Goal: Information Seeking & Learning: Learn about a topic

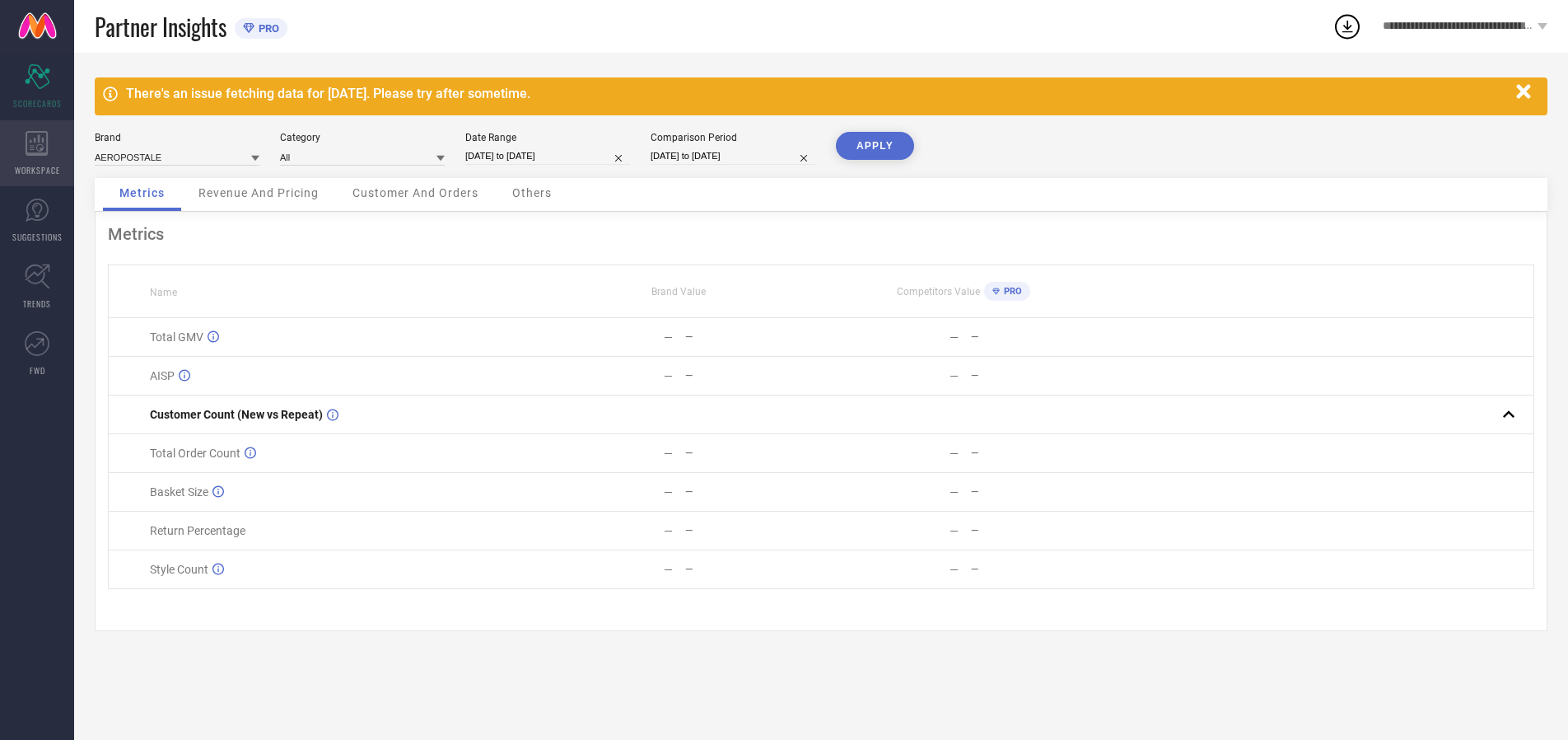
click at [37, 153] on icon at bounding box center [36, 143] width 23 height 24
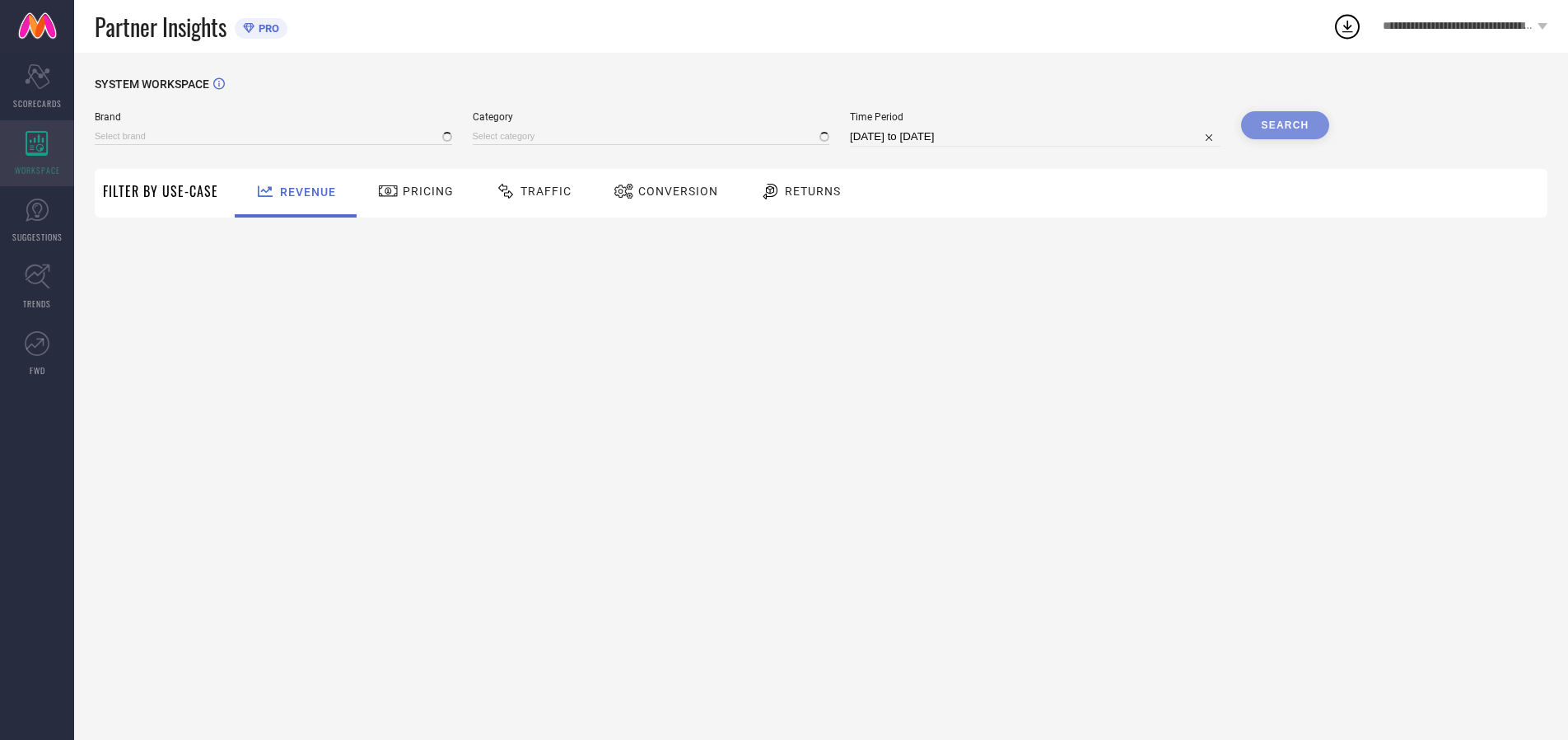
type input "AEROPOSTALE"
type input "All"
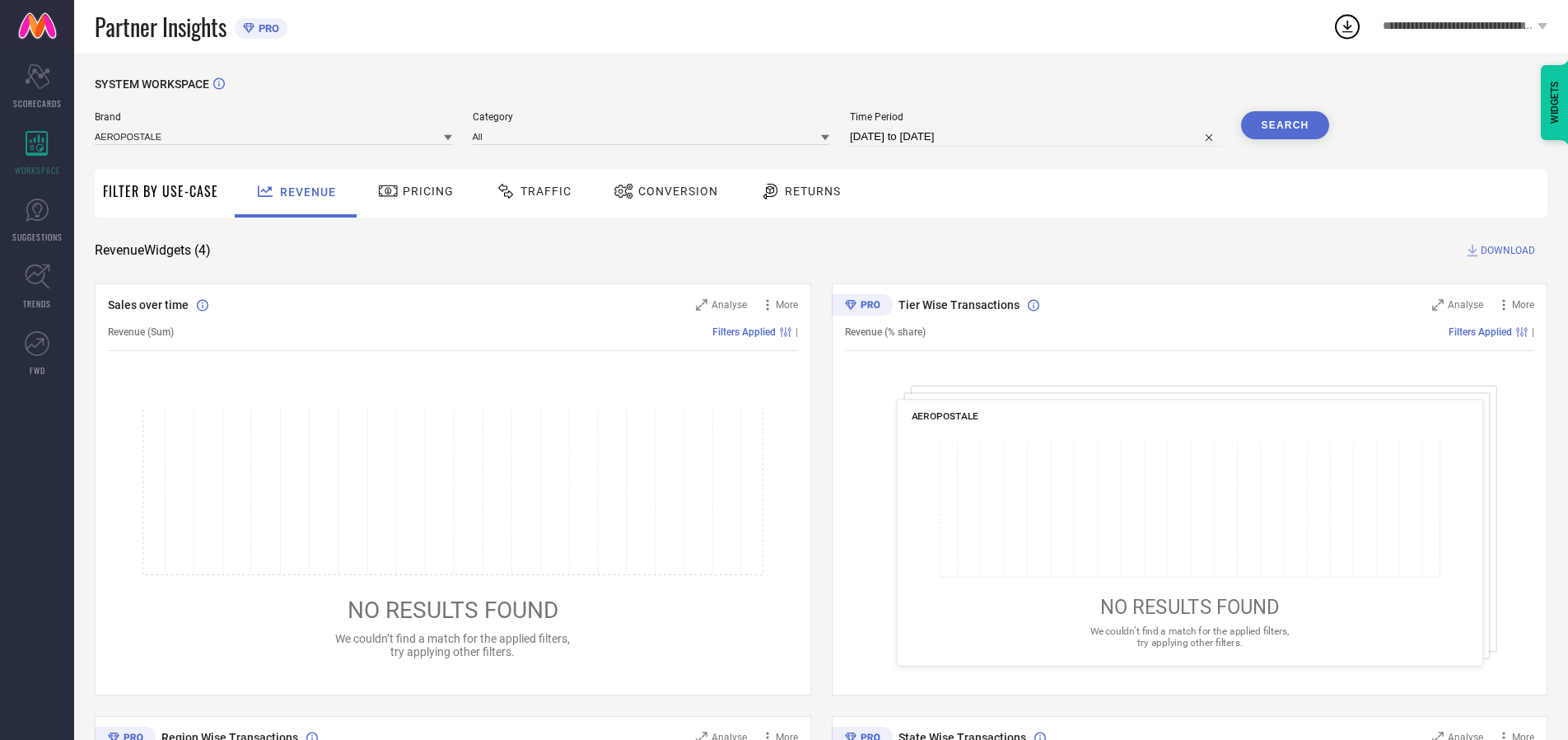
click at [673, 191] on span "Conversion" at bounding box center [678, 191] width 80 height 14
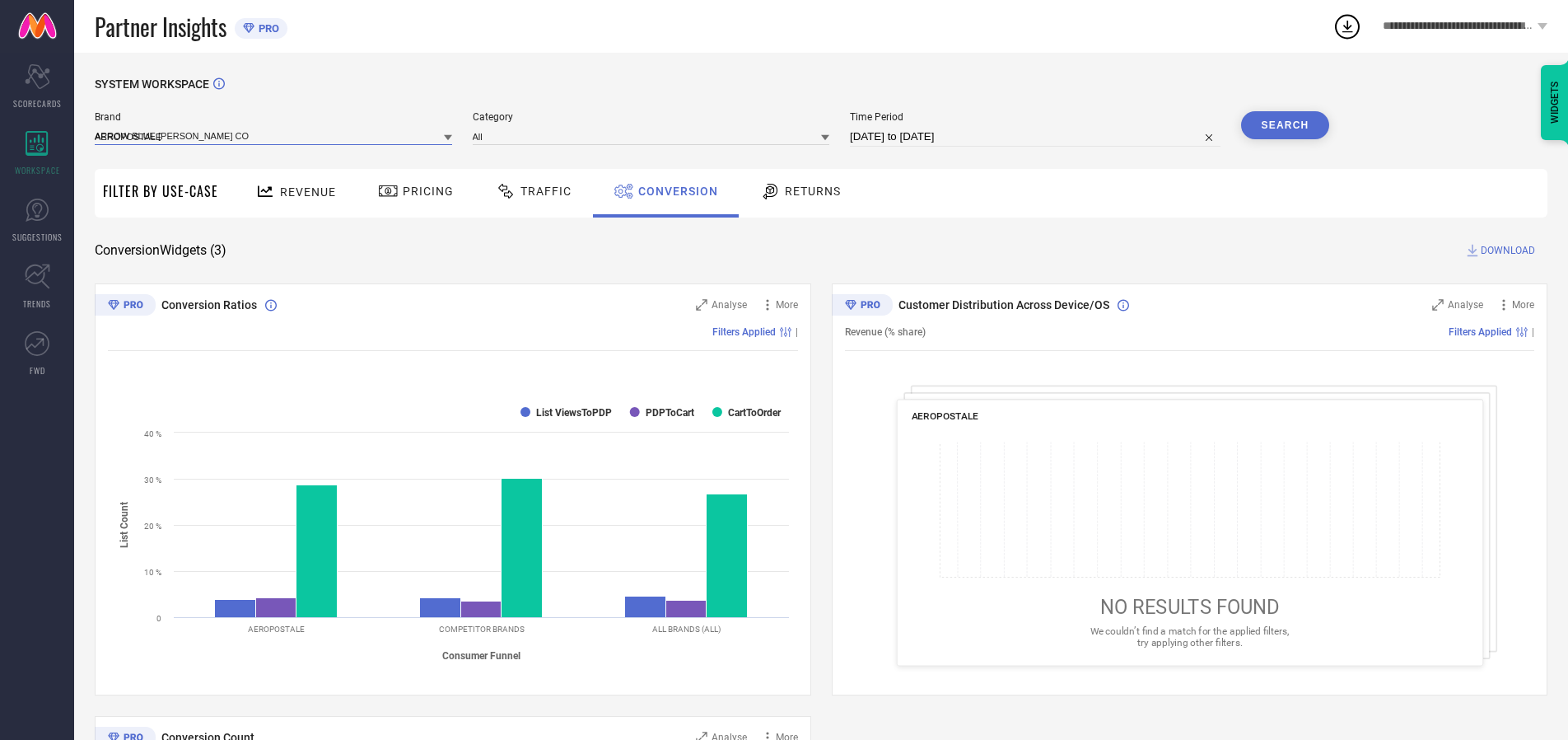
type input "ARROW BLUE [PERSON_NAME] CO."
